Goal: Information Seeking & Learning: Find specific page/section

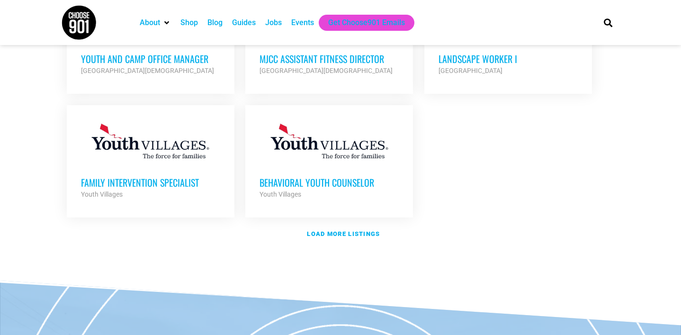
scroll to position [1183, 0]
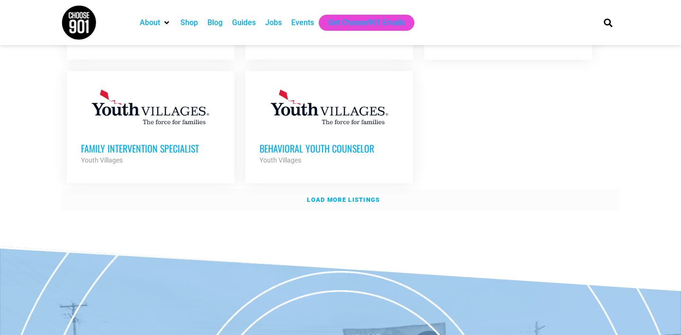
click at [327, 196] on strong "Load more listings" at bounding box center [343, 199] width 73 height 7
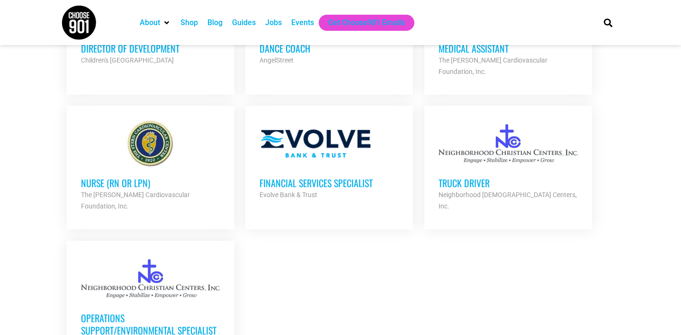
scroll to position [1963, 0]
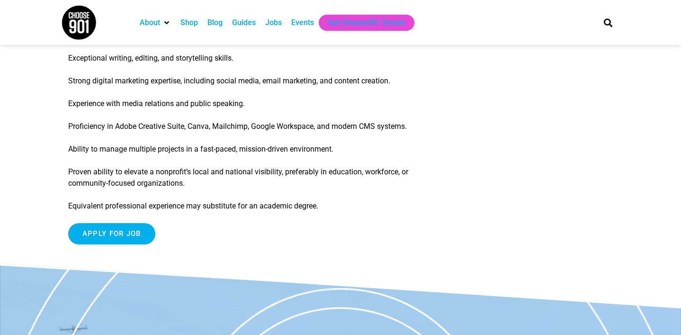
scroll to position [1188, 0]
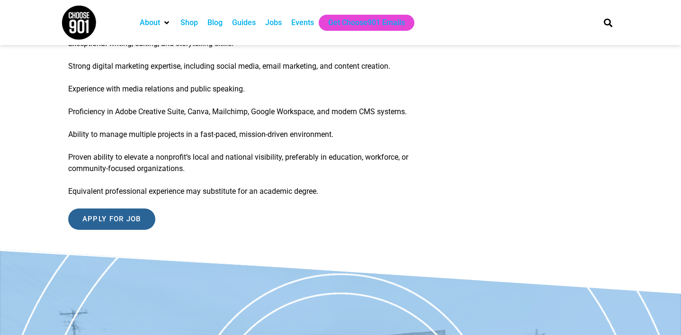
click at [113, 230] on input "Apply for job" at bounding box center [111, 219] width 87 height 21
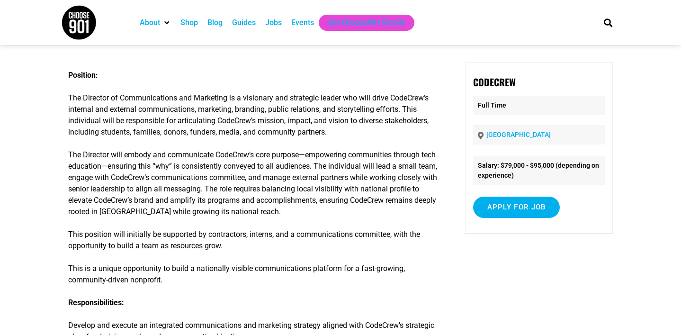
scroll to position [46, 0]
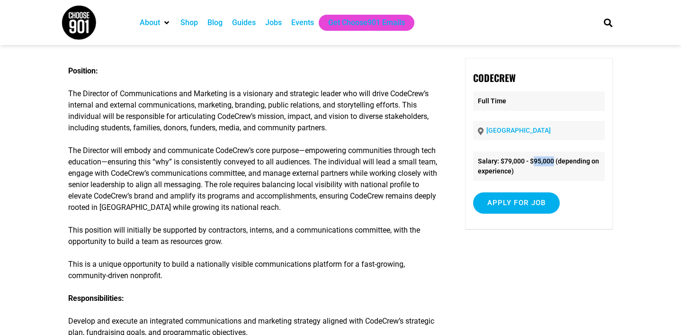
drag, startPoint x: 579, startPoint y: 163, endPoint x: 538, endPoint y: 163, distance: 41.2
click at [538, 163] on li "Salary: $79,000 - $95,000 (depending on experience)" at bounding box center [539, 166] width 132 height 29
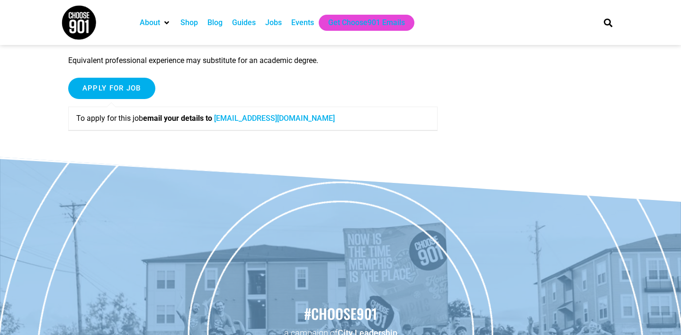
scroll to position [1314, 0]
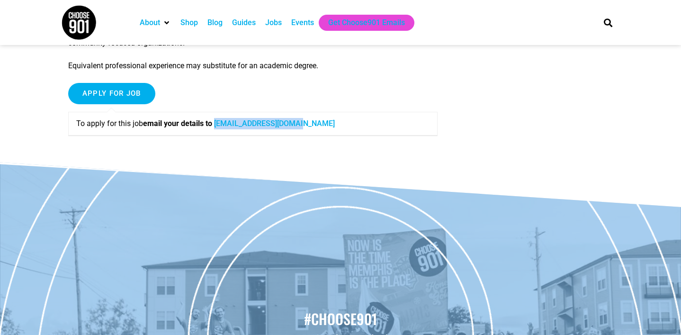
drag, startPoint x: 321, startPoint y: 135, endPoint x: 224, endPoint y: 136, distance: 97.2
click at [223, 129] on p "To apply for this job email your details to careers@code-crew.org" at bounding box center [253, 123] width 354 height 11
copy link "careers@code-crew.org"
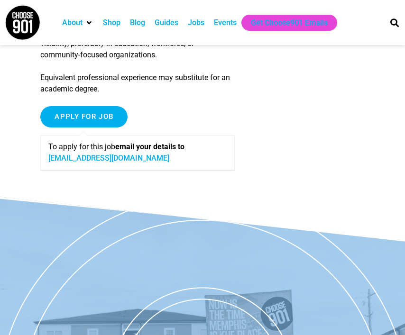
scroll to position [1773, 0]
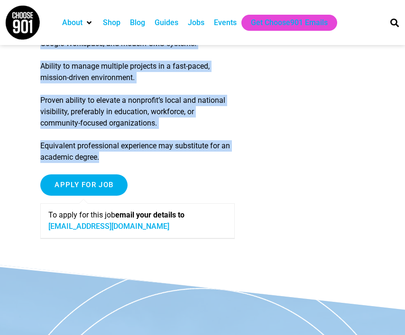
drag, startPoint x: 41, startPoint y: 145, endPoint x: 178, endPoint y: 205, distance: 149.2
copy div "Position: The Director of Communications and Marketing is a visionary and strat…"
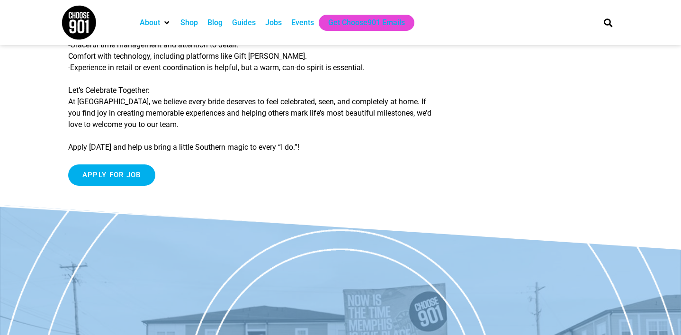
scroll to position [431, 0]
